Goal: Task Accomplishment & Management: Manage account settings

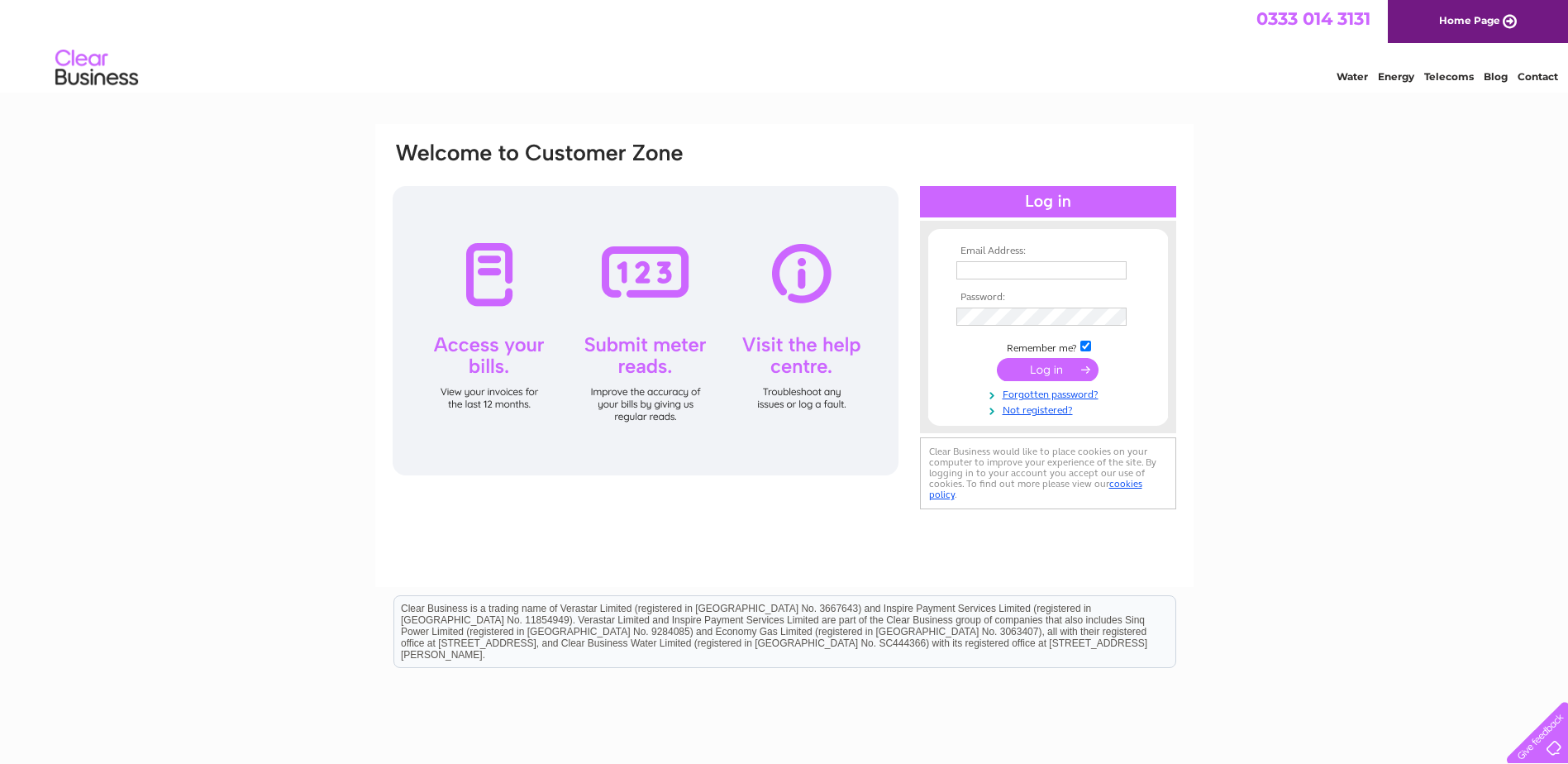
type input "vmaclean@mict.co.uk"
click at [1072, 367] on input "submit" at bounding box center [1047, 369] width 102 height 23
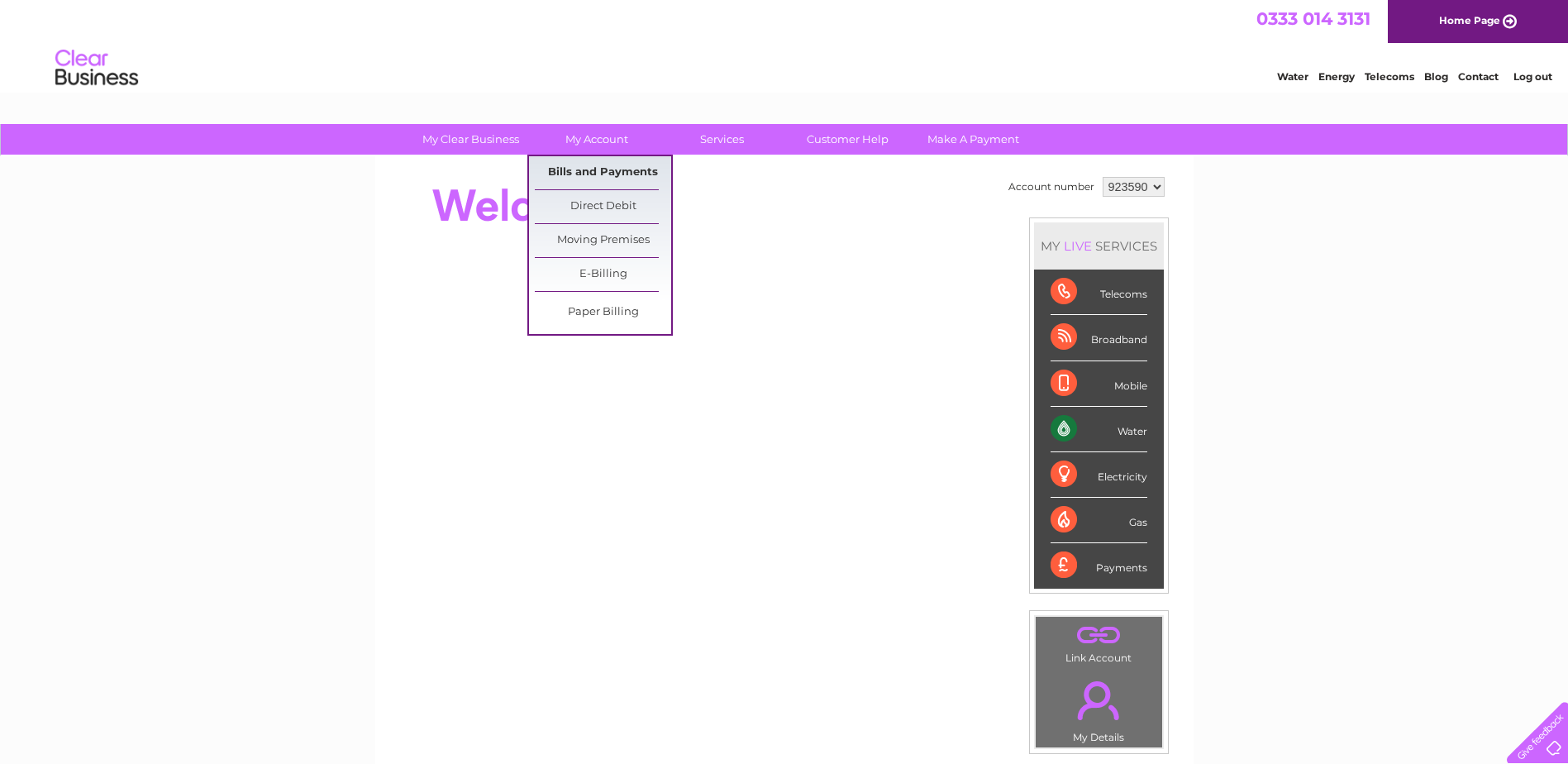
click at [584, 171] on link "Bills and Payments" at bounding box center [603, 172] width 136 height 33
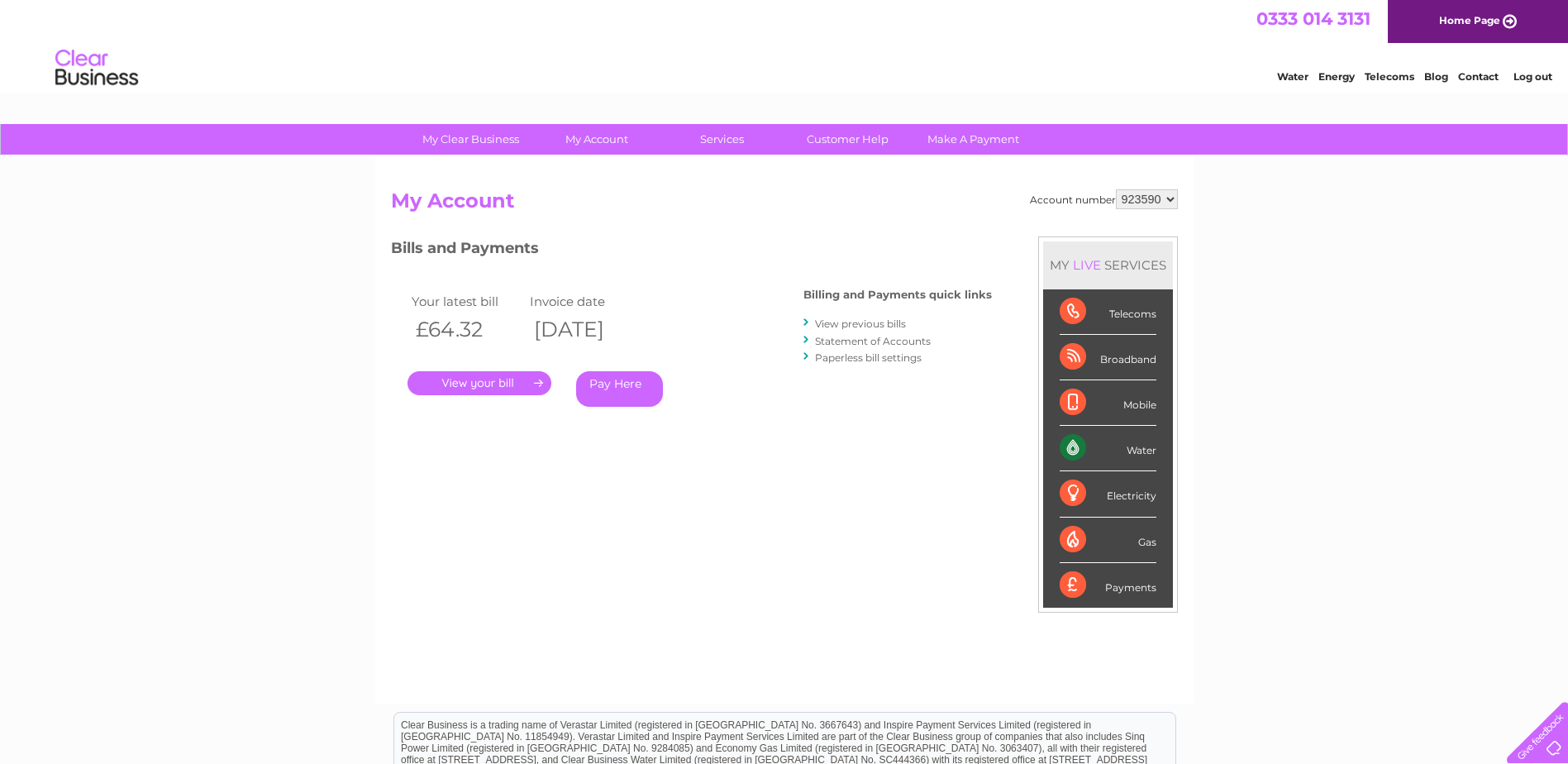
click at [486, 378] on link "." at bounding box center [479, 382] width 144 height 24
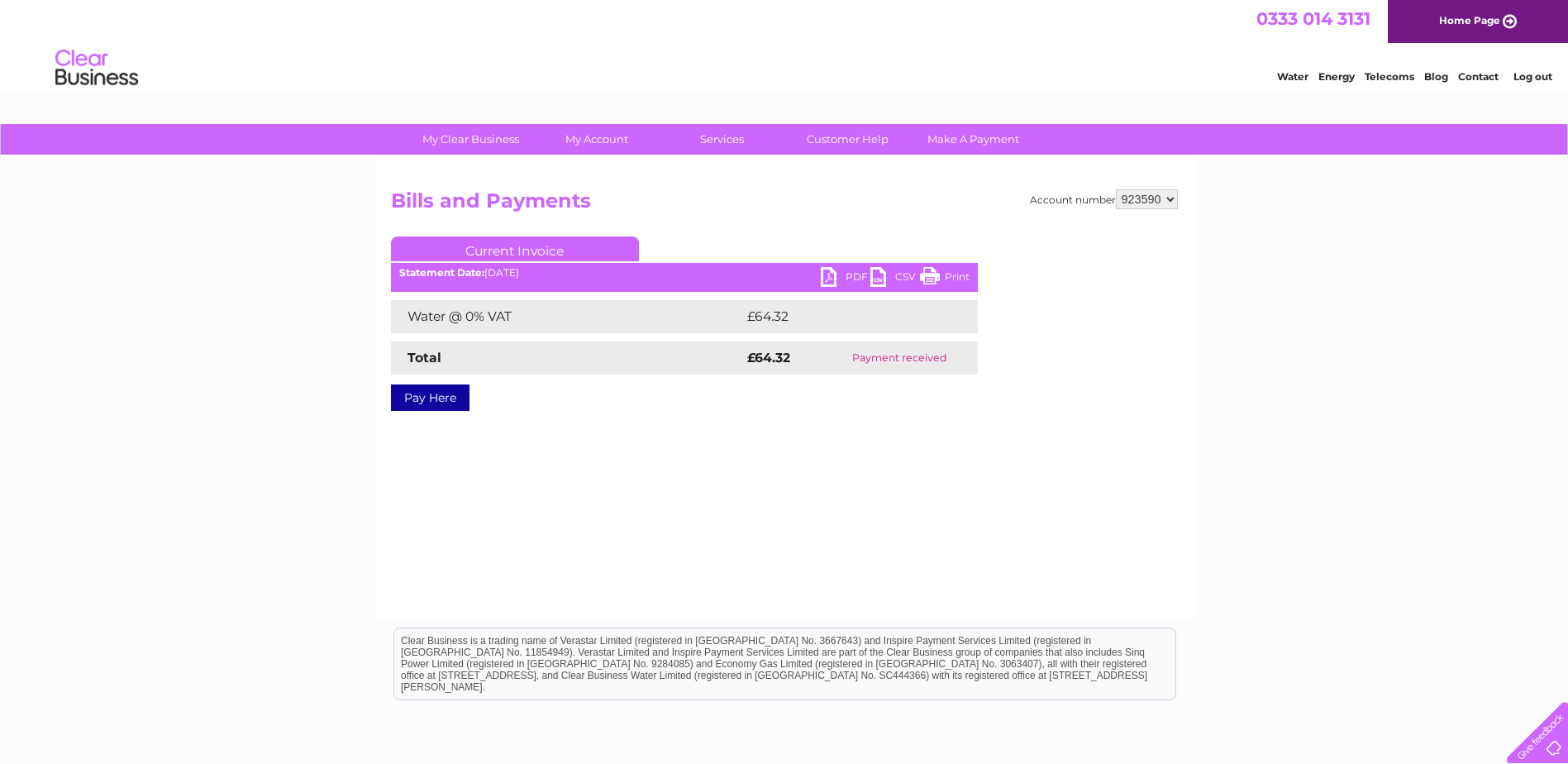
click at [849, 272] on link "PDF" at bounding box center [846, 278] width 49 height 24
click at [1533, 77] on link "Log out" at bounding box center [1533, 77] width 39 height 12
